Goal: Check status: Check status

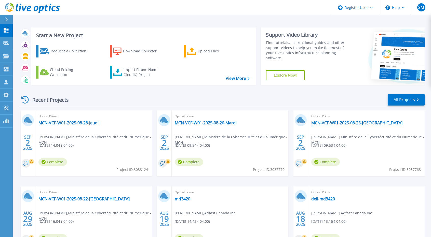
click at [344, 121] on link "MCN-VCF-W01-2025-08-25-[GEOGRAPHIC_DATA]" at bounding box center [356, 122] width 91 height 5
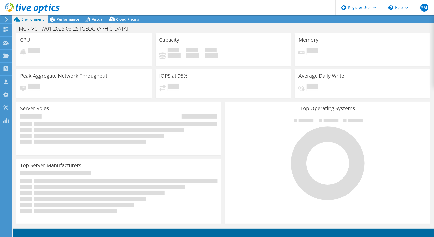
select select "USD"
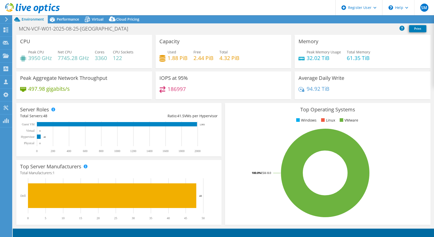
select select "USD"
click at [59, 17] on span "Performance" at bounding box center [68, 19] width 22 height 5
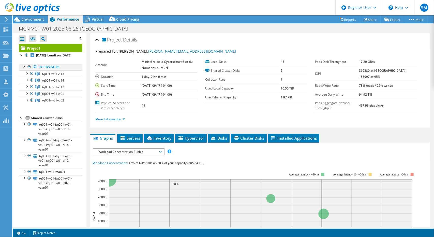
click at [30, 70] on div at bounding box center [29, 67] width 5 height 6
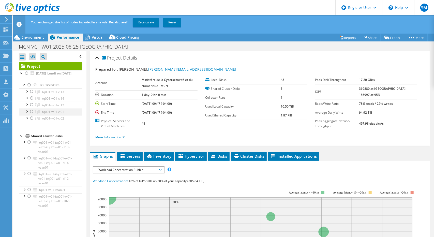
click at [31, 115] on div at bounding box center [31, 112] width 5 height 6
click at [137, 22] on link "Recalculate" at bounding box center [146, 22] width 26 height 9
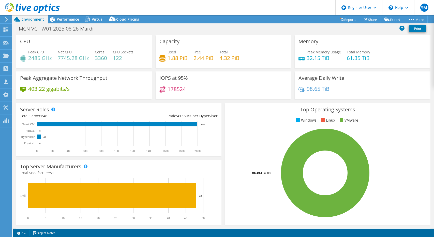
select select "USD"
click at [65, 19] on span "Performance" at bounding box center [68, 19] width 22 height 5
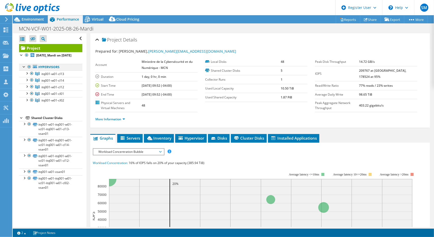
click at [29, 70] on div at bounding box center [29, 67] width 5 height 6
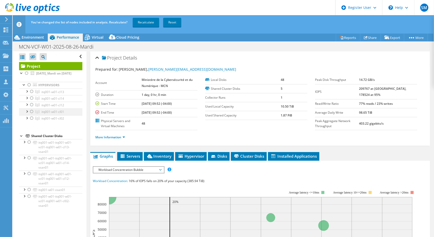
click at [32, 115] on div at bounding box center [31, 112] width 5 height 6
click at [140, 22] on link "Recalculate" at bounding box center [146, 22] width 26 height 9
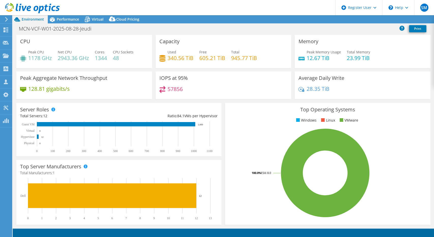
select select "USD"
click at [68, 19] on span "Performance" at bounding box center [68, 19] width 22 height 5
select select "USD"
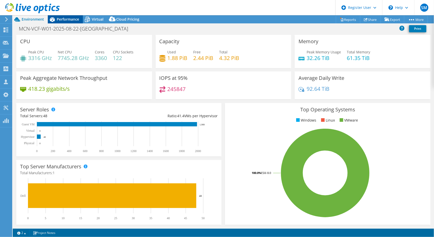
click at [60, 22] on span "Performance" at bounding box center [68, 19] width 22 height 5
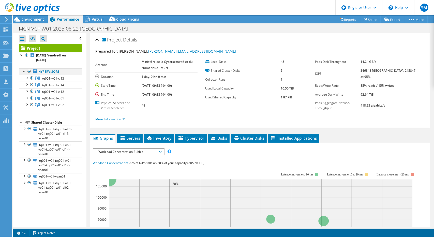
click at [30, 72] on div at bounding box center [29, 71] width 5 height 6
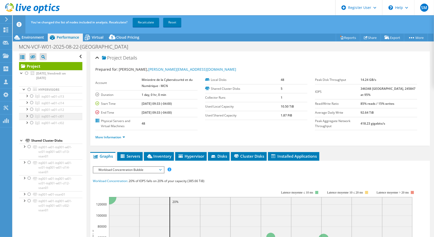
click at [31, 116] on div at bounding box center [31, 116] width 5 height 6
click at [138, 22] on link "Recalculate" at bounding box center [146, 22] width 26 height 9
